Goal: Transaction & Acquisition: Book appointment/travel/reservation

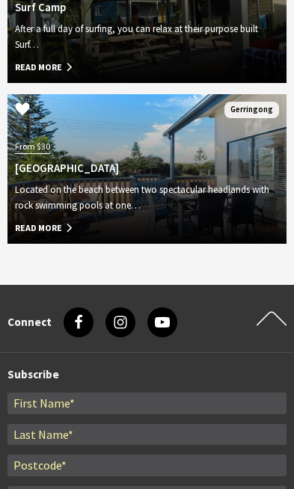
scroll to position [2350, 0]
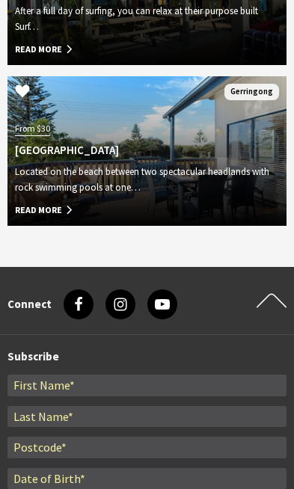
click at [70, 218] on span "Read More" at bounding box center [147, 211] width 264 height 16
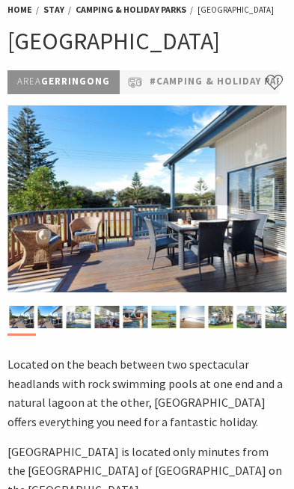
scroll to position [72, 0]
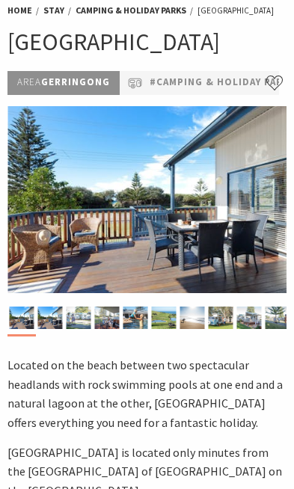
click at [224, 91] on link "#Camping & Holiday Parks" at bounding box center [223, 83] width 147 height 16
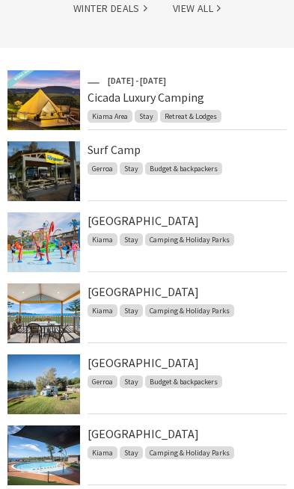
scroll to position [423, 0]
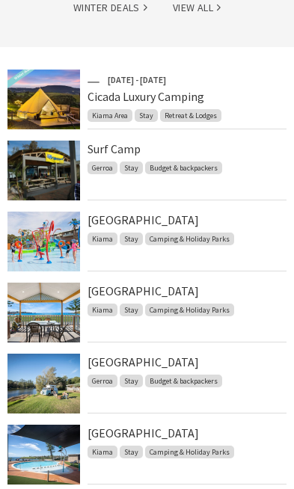
click at [199, 355] on link "[GEOGRAPHIC_DATA]" at bounding box center [143, 362] width 111 height 15
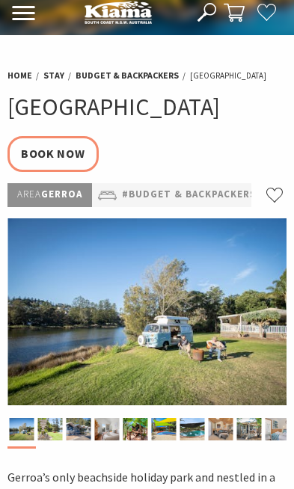
select select "3"
select select "2"
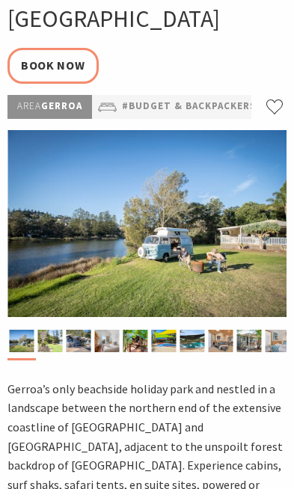
scroll to position [91, 0]
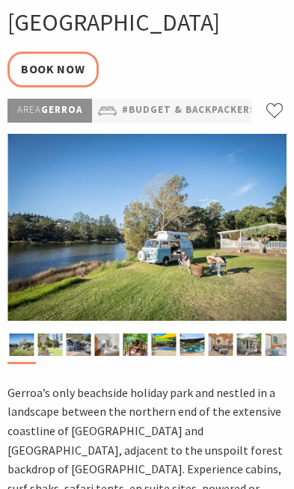
click at [202, 356] on img at bounding box center [192, 345] width 25 height 22
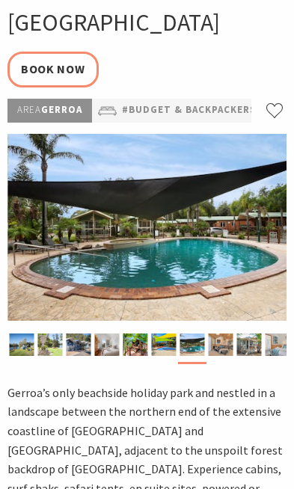
click at [228, 356] on img at bounding box center [221, 345] width 25 height 22
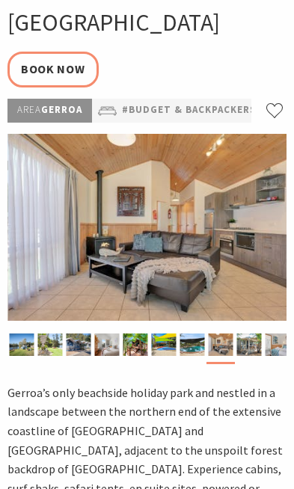
click at [247, 356] on img at bounding box center [249, 345] width 25 height 22
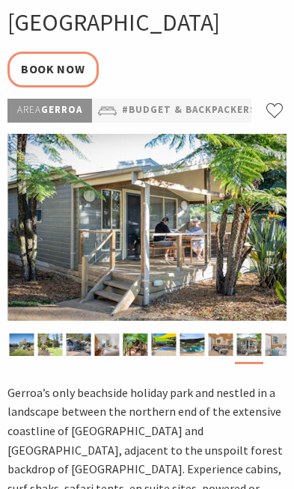
click at [278, 356] on img at bounding box center [278, 345] width 25 height 22
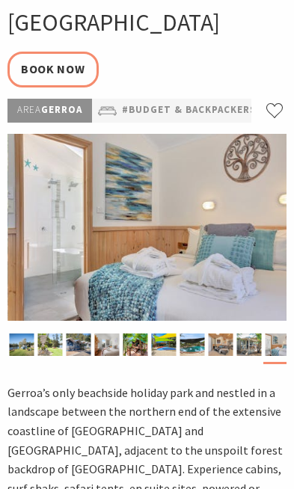
click at [82, 356] on img at bounding box center [79, 345] width 25 height 22
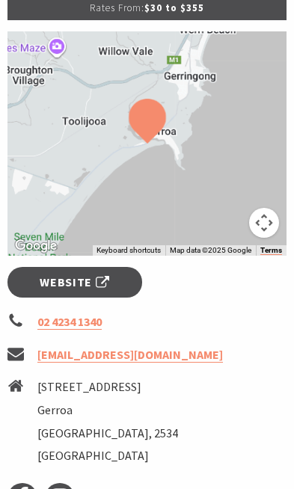
scroll to position [1266, 0]
click at [111, 297] on link "Website" at bounding box center [74, 282] width 135 height 31
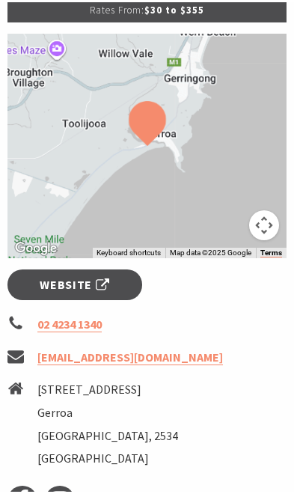
scroll to position [1308, 0]
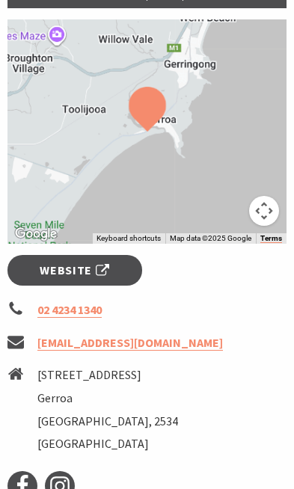
select select "3"
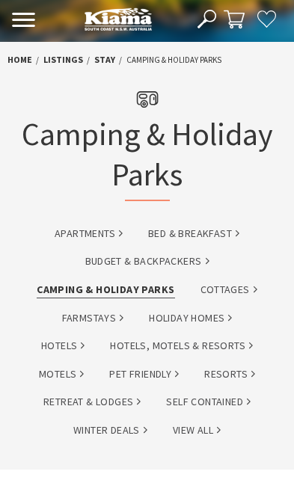
scroll to position [4, 0]
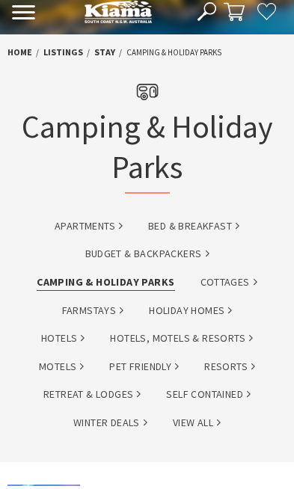
click at [144, 289] on link "Camping & Holiday Parks" at bounding box center [106, 286] width 138 height 17
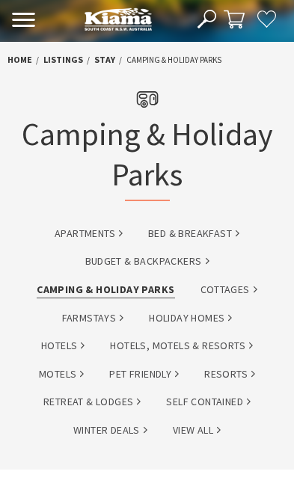
scroll to position [4, 0]
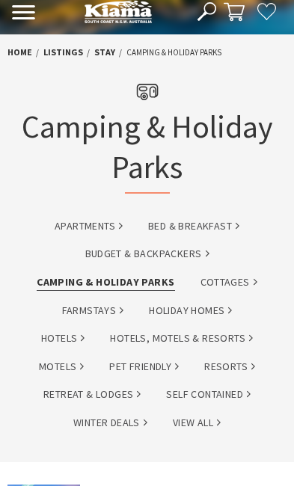
click at [146, 282] on link "Camping & Holiday Parks" at bounding box center [106, 286] width 138 height 17
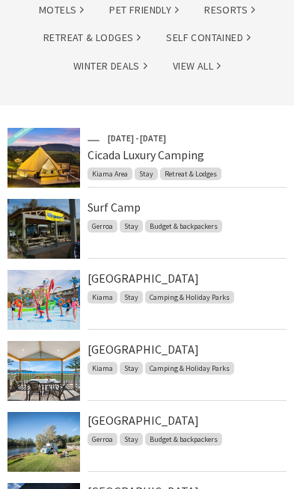
scroll to position [366, 0]
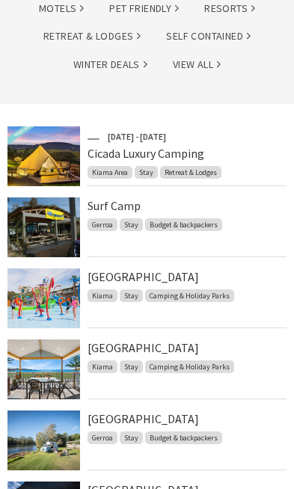
click at [199, 269] on link "[GEOGRAPHIC_DATA]" at bounding box center [143, 276] width 111 height 15
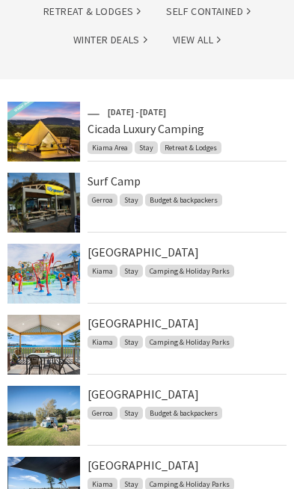
click at [195, 319] on link "[GEOGRAPHIC_DATA]" at bounding box center [143, 323] width 111 height 15
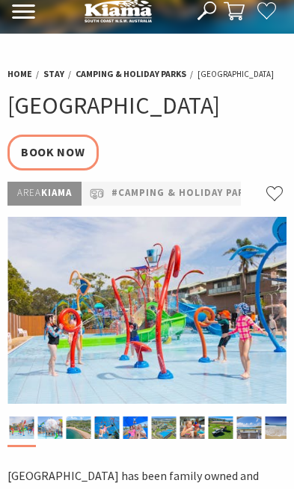
select select "3"
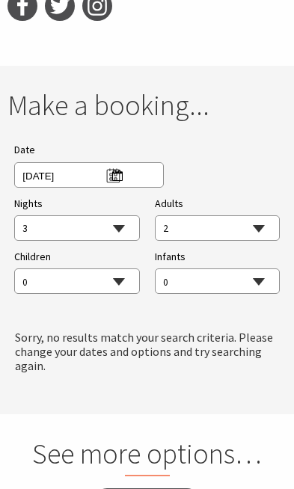
scroll to position [1808, 0]
click at [115, 187] on span "[DATE]" at bounding box center [71, 177] width 99 height 20
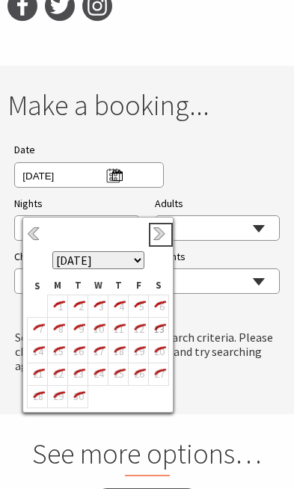
click at [158, 227] on link "Next" at bounding box center [161, 235] width 16 height 16
click at [162, 231] on link "Next" at bounding box center [161, 235] width 16 height 16
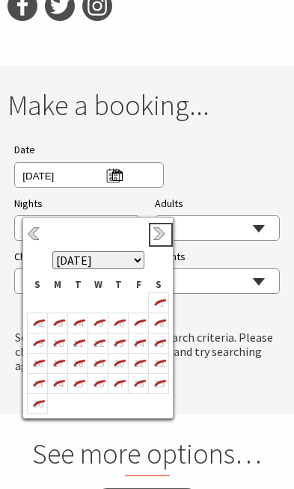
click at [162, 233] on link "Next" at bounding box center [161, 235] width 16 height 16
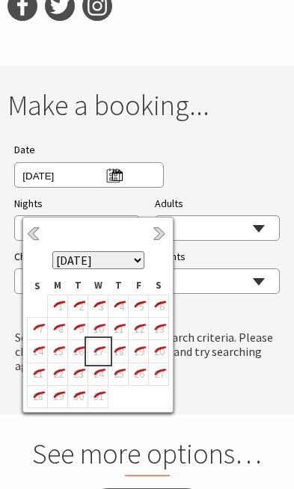
click at [103, 348] on icon "17" at bounding box center [97, 351] width 19 height 19
click at [79, 375] on icon "23" at bounding box center [77, 373] width 19 height 19
click at [103, 400] on icon "31" at bounding box center [97, 396] width 19 height 19
click at [82, 370] on icon "23" at bounding box center [77, 373] width 19 height 19
click at [249, 187] on div "Date [DATE]" at bounding box center [146, 164] width 265 height 46
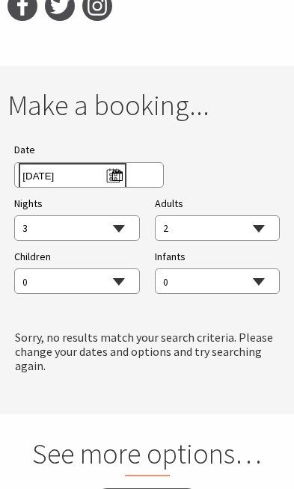
click at [120, 187] on span "[DATE]" at bounding box center [71, 177] width 99 height 20
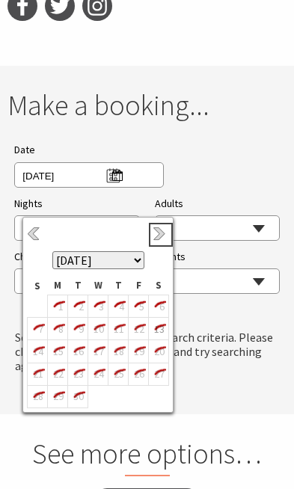
click at [156, 230] on link "Next" at bounding box center [161, 235] width 16 height 16
click at [158, 234] on link "Next" at bounding box center [161, 235] width 16 height 16
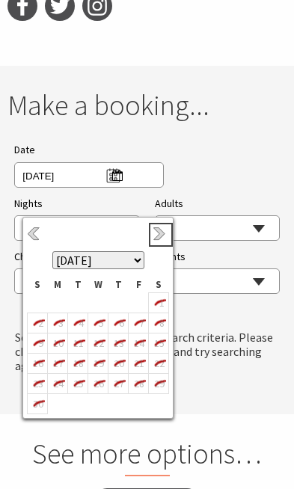
click at [153, 233] on link "Next" at bounding box center [161, 235] width 16 height 16
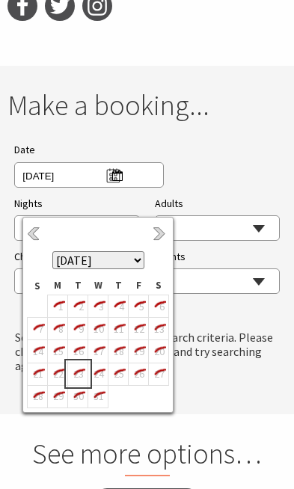
click at [84, 376] on icon "23" at bounding box center [77, 373] width 19 height 19
click at [223, 242] on select "0 1 2 3 4 5 6 7 8 9 10 11 12 13 14 15 16 17 18 19 20 21 22 23 24 25 26 27 28 29…" at bounding box center [217, 228] width 123 height 25
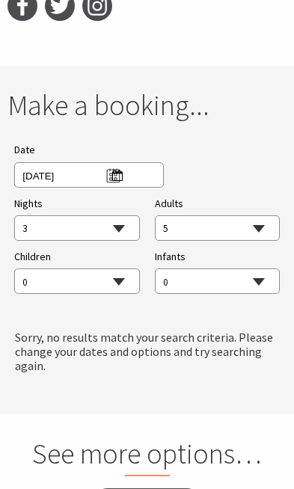
click at [236, 242] on select "0 1 2 3 4 5 6 7 8 9 10 11 12 13 14 15 16 17 18 19 20 21 22 23 24 25 26 27 28 29…" at bounding box center [217, 228] width 123 height 25
select select "2"
click at [117, 295] on select "0 1 2 3 4 5 6 7 8 9 10 11 12 13 14 15 16 17 18 19 20 21 22 23 24 25 26 27 28 29…" at bounding box center [76, 281] width 123 height 25
select select "3"
click at [118, 242] on select "1 2 3 4 5 6 7 8 9 10 11 12 13 14 15 16 17 18 19 20 21 22 23 24 25 26 27 28 29 30" at bounding box center [76, 228] width 123 height 25
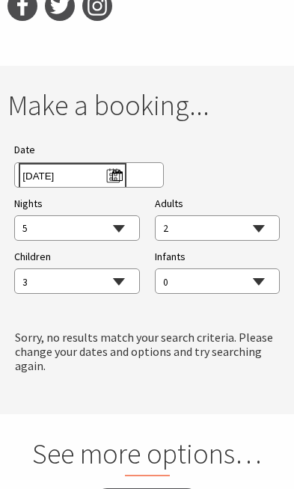
click at [107, 187] on span "[DATE]" at bounding box center [71, 177] width 99 height 20
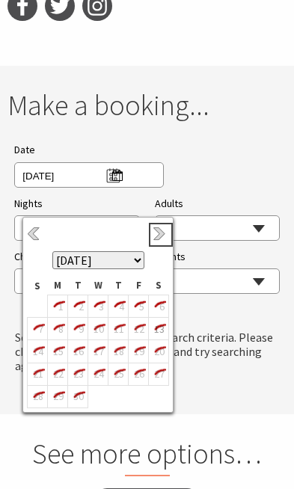
click at [153, 233] on link "Next" at bounding box center [161, 235] width 16 height 16
click at [153, 230] on link "Next" at bounding box center [161, 235] width 16 height 16
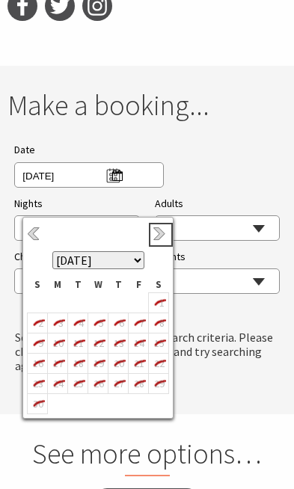
click at [153, 230] on link "Next" at bounding box center [161, 235] width 16 height 16
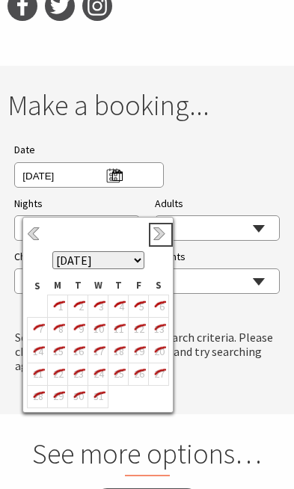
click at [156, 233] on link "Next" at bounding box center [161, 235] width 16 height 16
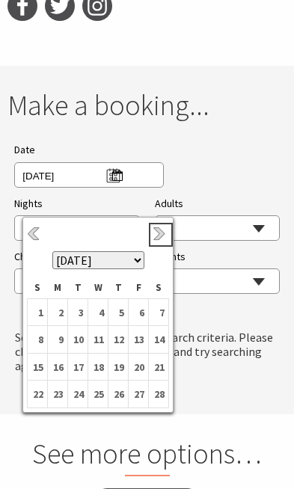
click at [159, 235] on link "Next" at bounding box center [161, 235] width 16 height 16
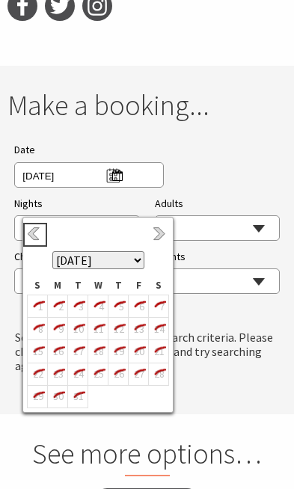
click at [40, 230] on link "Previous" at bounding box center [35, 235] width 16 height 16
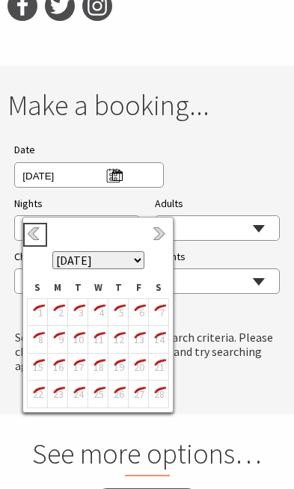
click at [38, 233] on link "Previous" at bounding box center [35, 235] width 16 height 16
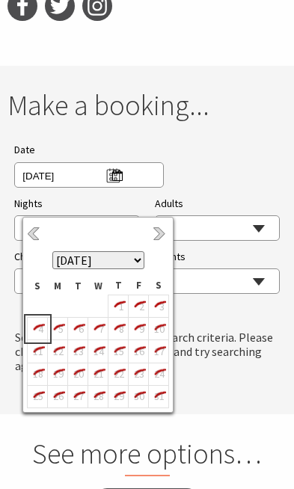
click at [40, 329] on icon "4" at bounding box center [37, 328] width 19 height 19
click at [138, 338] on icon "9" at bounding box center [138, 328] width 19 height 19
click at [49, 330] on icon "5" at bounding box center [57, 328] width 19 height 19
click at [230, 374] on h3 "Sorry, no results match your search criteria. Please change your dates and opti…" at bounding box center [146, 352] width 279 height 43
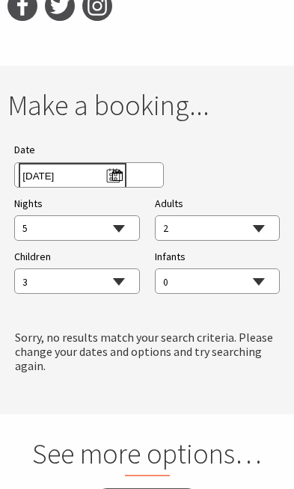
click at [106, 187] on span "[DATE]" at bounding box center [71, 177] width 99 height 20
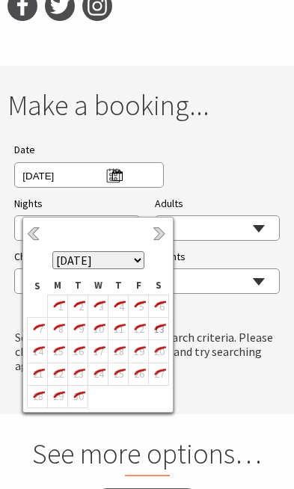
click at [233, 373] on h3 "Sorry, no results match your search criteria. Please change your dates and opti…" at bounding box center [146, 352] width 279 height 43
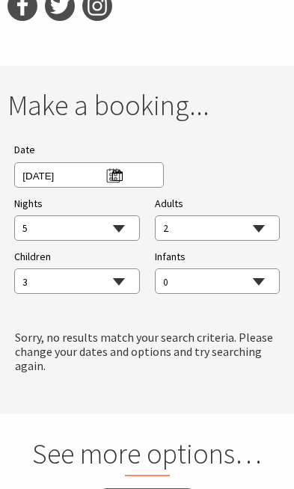
scroll to position [1833, 0]
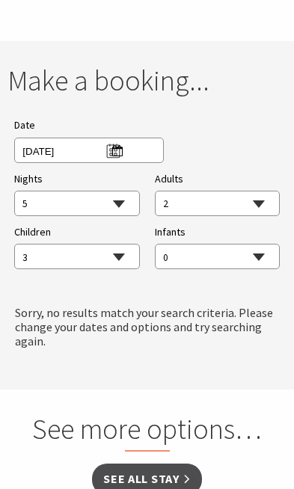
click at [121, 217] on select "1 2 3 4 5 6 7 8 9 10 11 12 13 14 15 16 17 18 19 20 21 22 23 24 25 26 27 28 29 30" at bounding box center [76, 204] width 123 height 25
select select "7"
click at [118, 162] on span "[DATE]" at bounding box center [71, 152] width 99 height 20
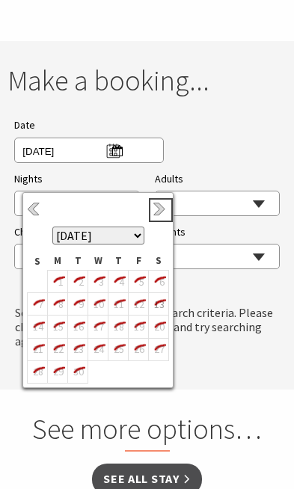
click at [156, 202] on link "Next" at bounding box center [161, 210] width 16 height 16
click at [159, 204] on link "Next" at bounding box center [161, 210] width 16 height 16
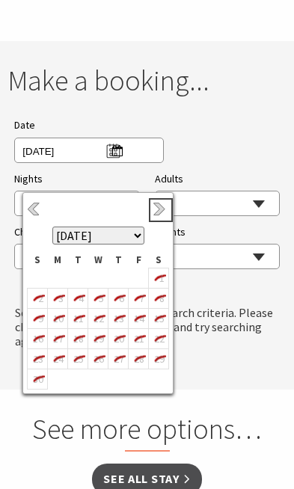
click at [153, 207] on link "Next" at bounding box center [161, 210] width 16 height 16
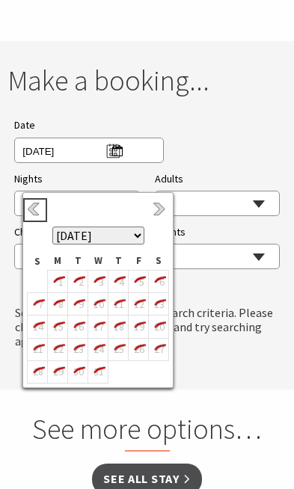
click at [40, 206] on link "Previous" at bounding box center [35, 210] width 16 height 16
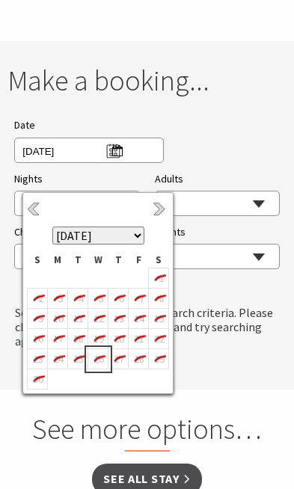
click at [94, 355] on icon "26" at bounding box center [97, 358] width 19 height 19
click at [218, 162] on div "Date [DATE]" at bounding box center [146, 140] width 265 height 46
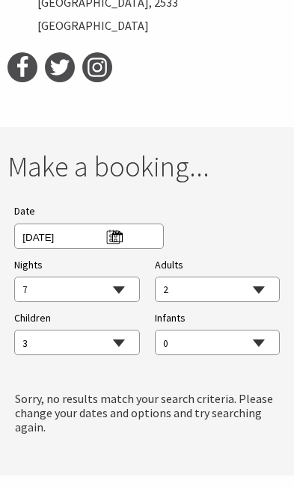
scroll to position [1675, 0]
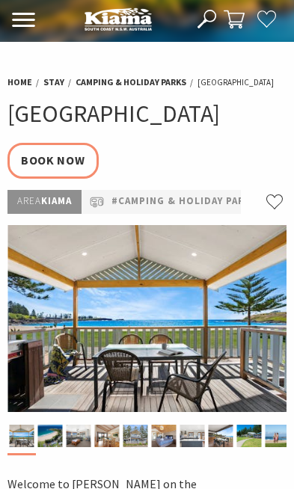
select select "7"
select select "2"
select select "3"
click at [205, 210] on link "#Camping & Holiday Parks" at bounding box center [184, 202] width 147 height 16
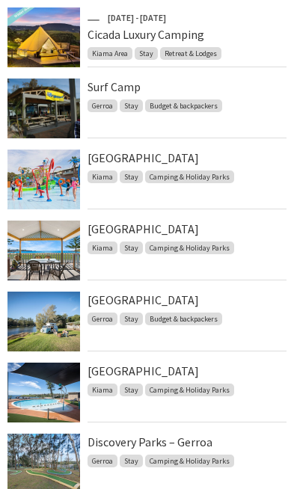
scroll to position [470, 0]
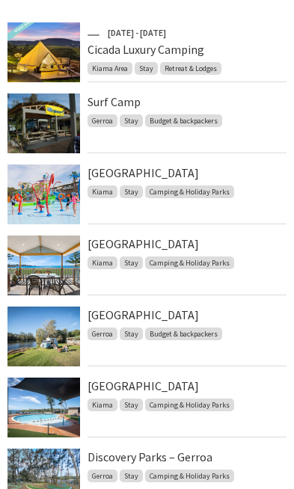
click at [199, 239] on link "[GEOGRAPHIC_DATA]" at bounding box center [143, 243] width 111 height 15
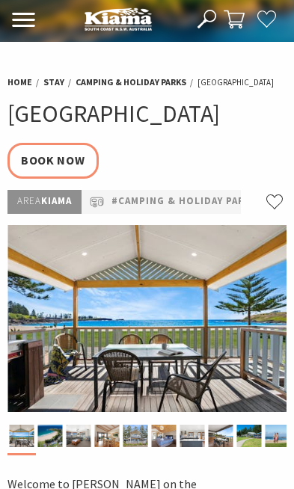
select select "7"
select select "2"
select select "3"
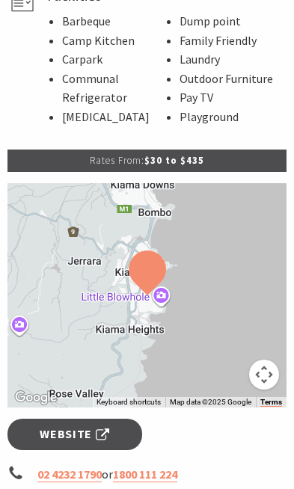
scroll to position [1167, 0]
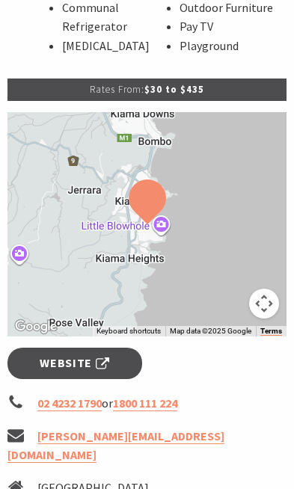
click at [119, 366] on link "Website" at bounding box center [74, 363] width 135 height 31
